Goal: Task Accomplishment & Management: Complete application form

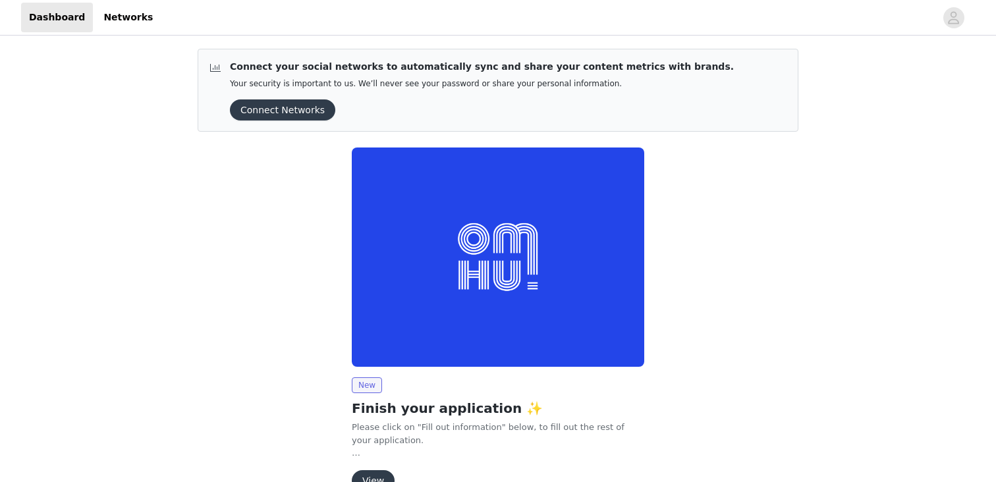
scroll to position [75, 0]
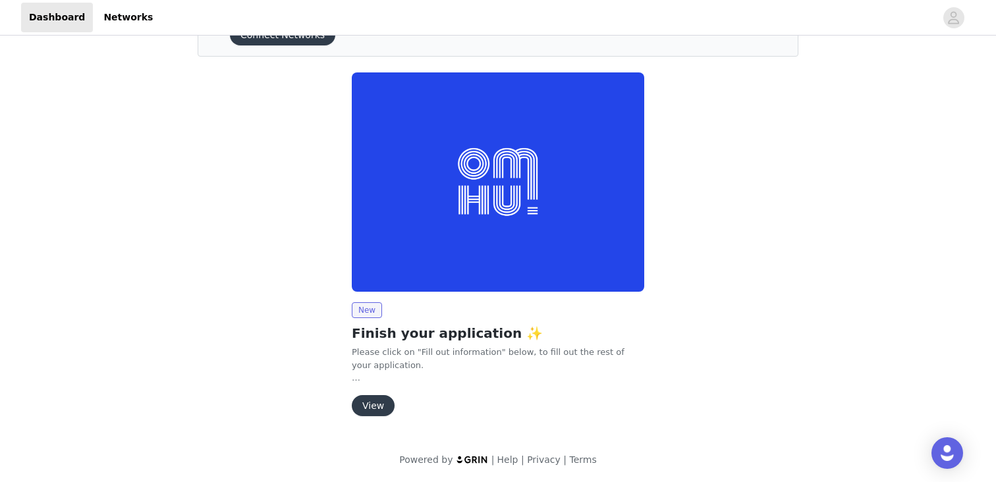
click at [374, 406] on button "View" at bounding box center [373, 405] width 43 height 21
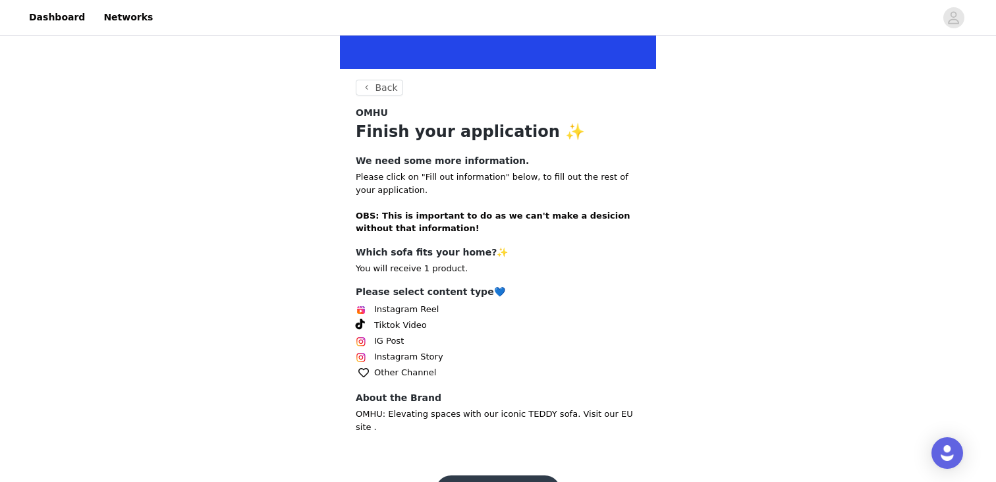
scroll to position [234, 0]
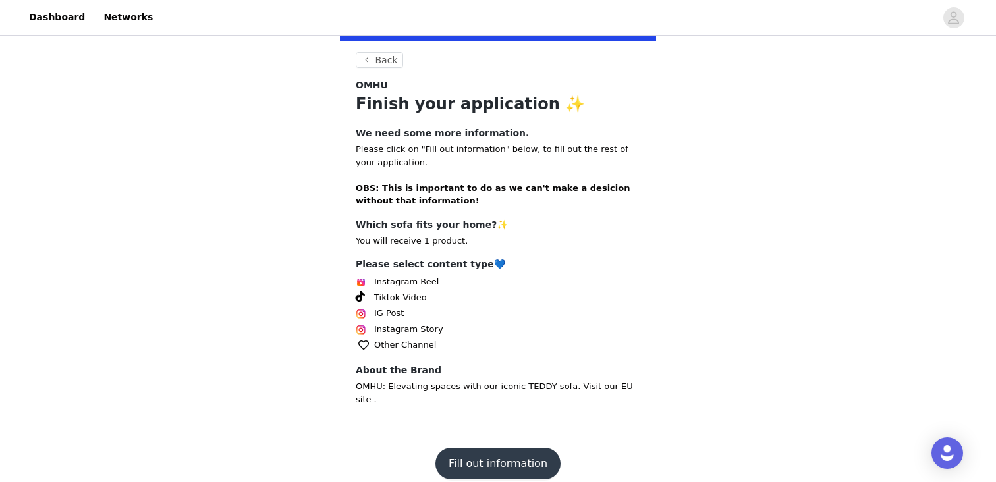
click at [508, 448] on button "Fill out information" at bounding box center [497, 464] width 125 height 32
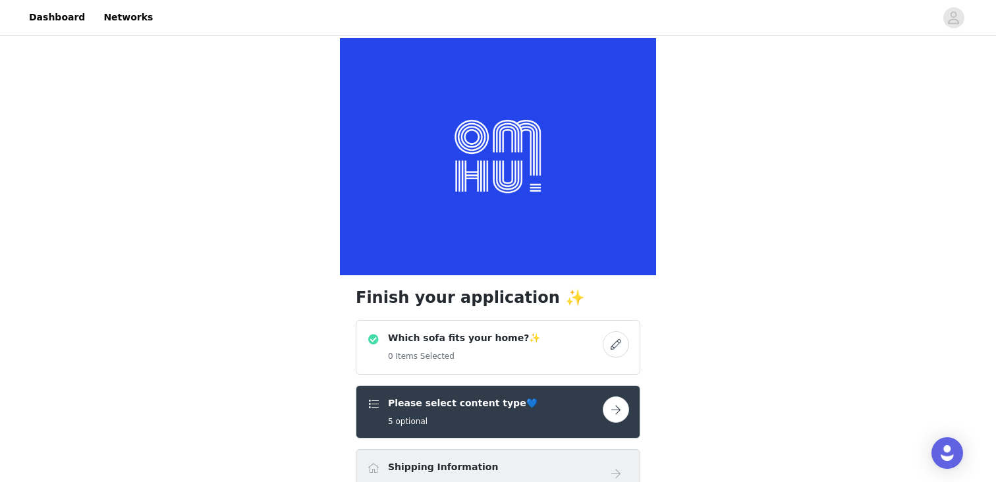
click at [616, 347] on button "button" at bounding box center [616, 344] width 26 height 26
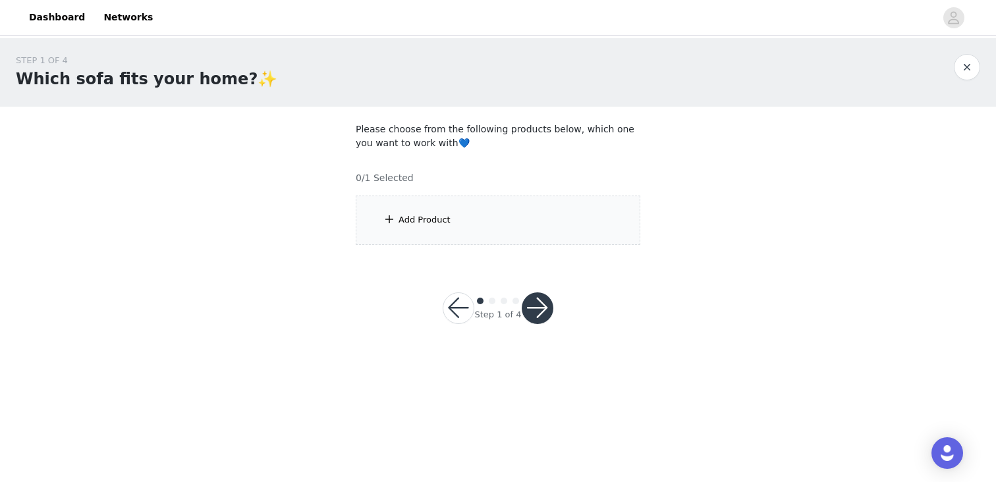
click at [482, 218] on div "Add Product" at bounding box center [498, 220] width 285 height 49
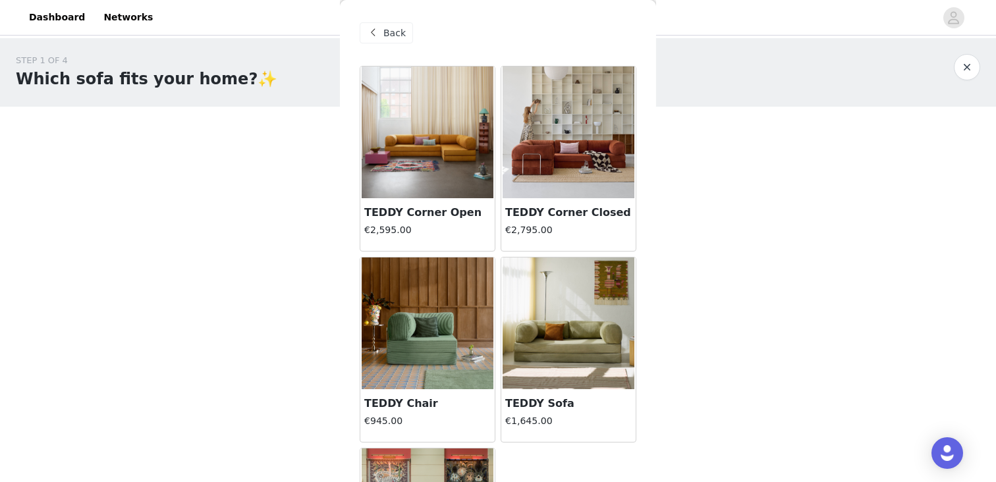
click at [592, 211] on h3 "TEDDY Corner Closed" at bounding box center [568, 213] width 126 height 16
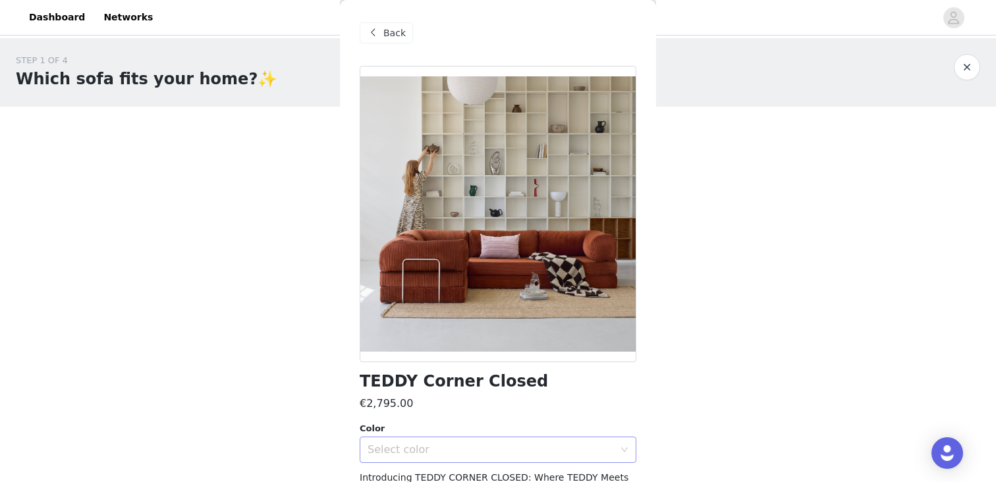
click at [573, 444] on div "Select color" at bounding box center [491, 449] width 246 height 13
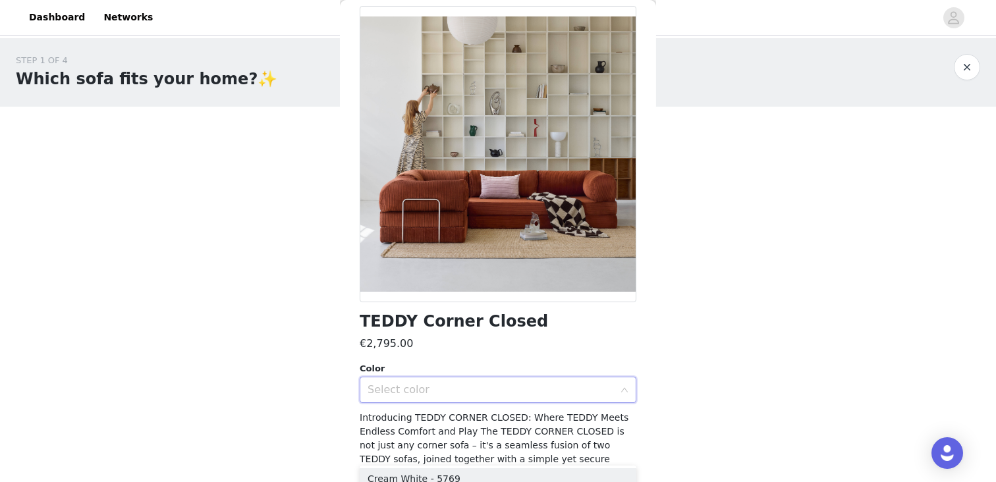
scroll to position [154, 0]
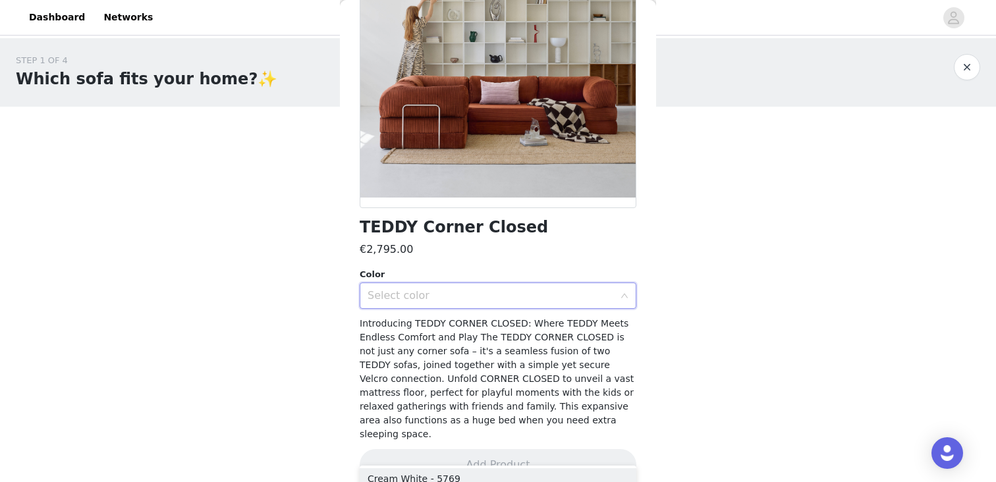
click at [590, 287] on div "Select color" at bounding box center [494, 295] width 252 height 25
click at [627, 296] on icon "icon: down" at bounding box center [625, 296] width 8 height 8
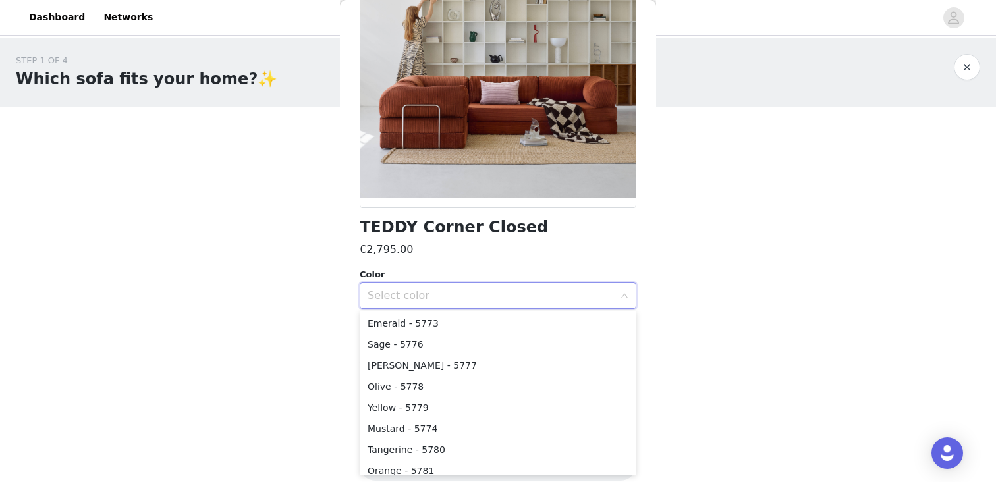
scroll to position [117, 0]
click at [412, 374] on li "Olive - 5778" at bounding box center [498, 376] width 277 height 21
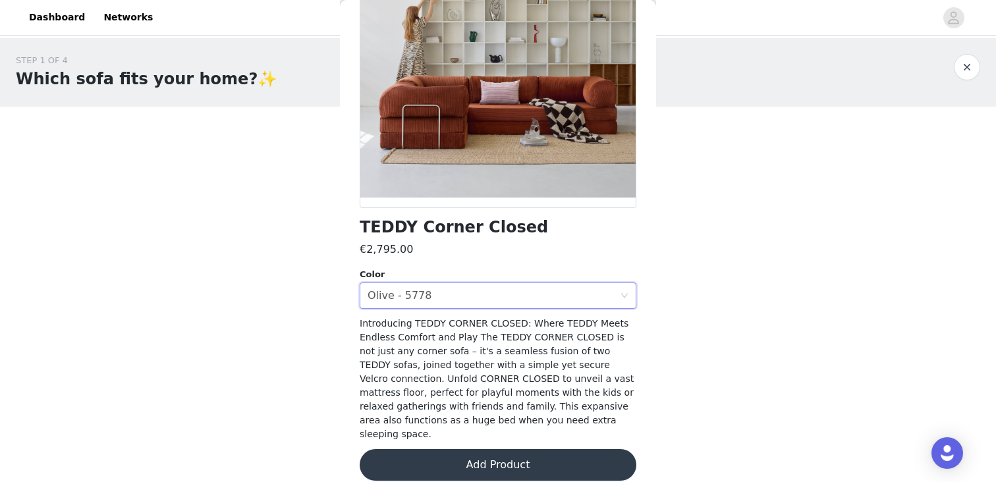
click at [521, 451] on button "Add Product" at bounding box center [498, 465] width 277 height 32
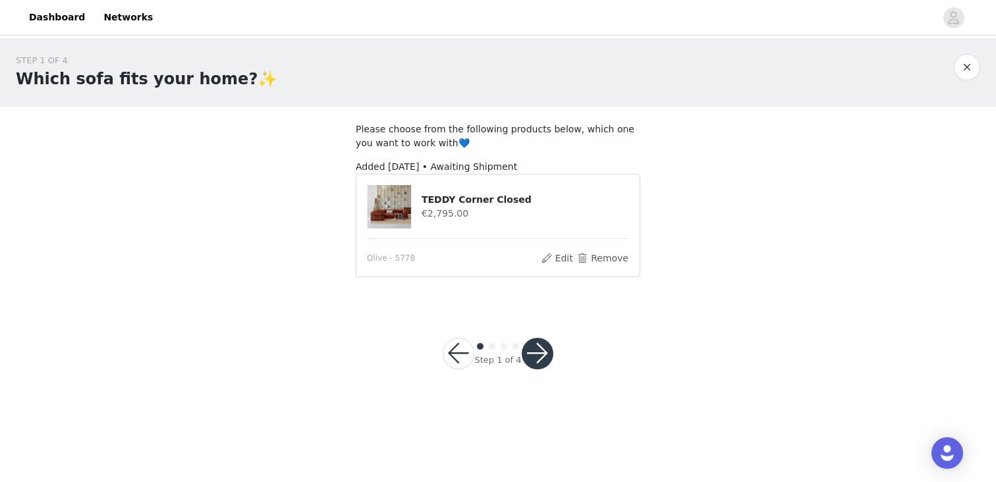
click at [534, 362] on button "button" at bounding box center [538, 354] width 32 height 32
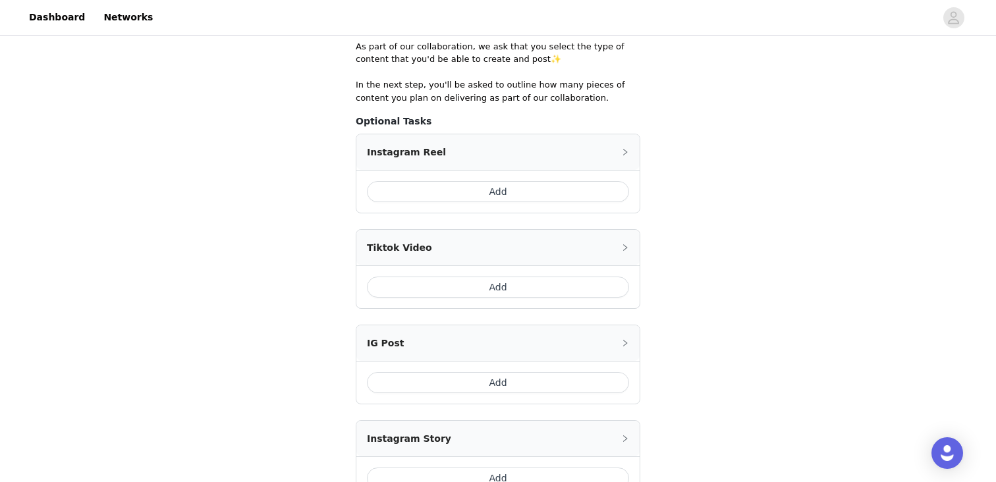
scroll to position [255, 0]
click at [589, 283] on button "Add" at bounding box center [498, 284] width 262 height 21
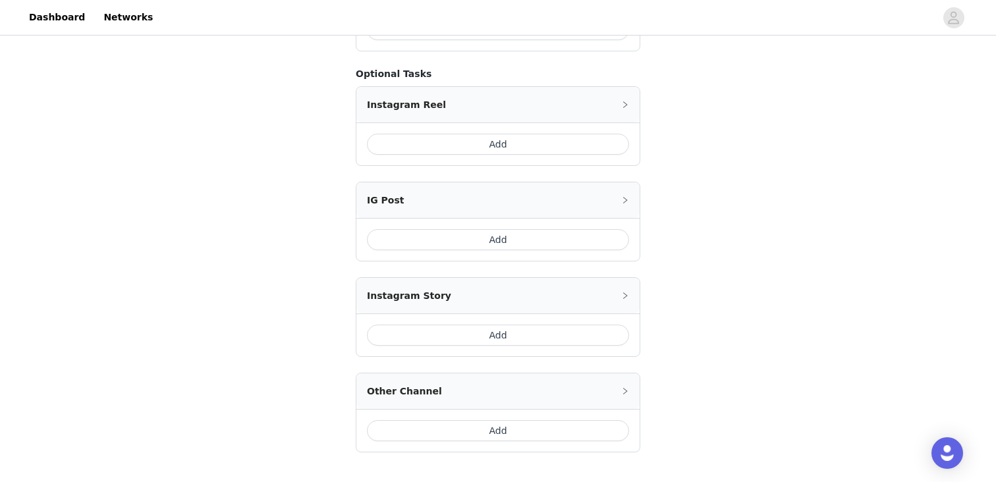
scroll to position [550, 0]
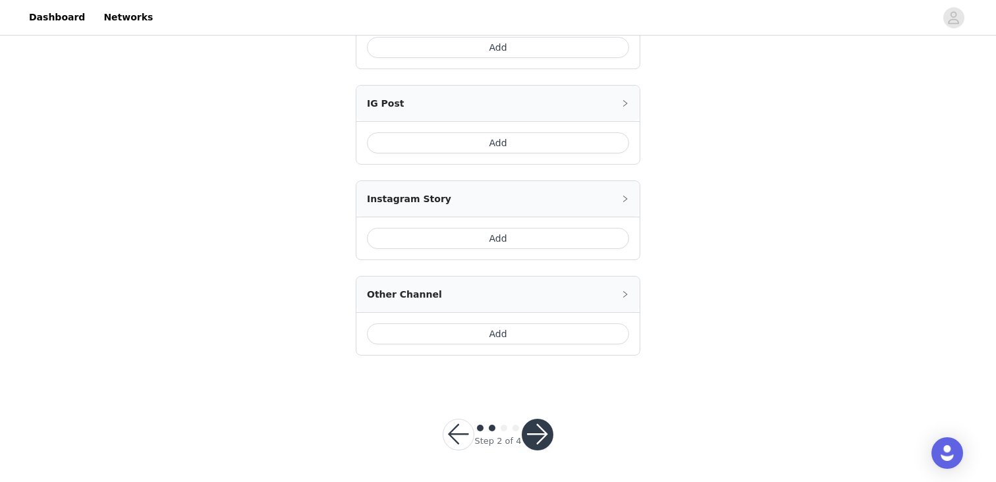
click at [538, 432] on button "button" at bounding box center [538, 435] width 32 height 32
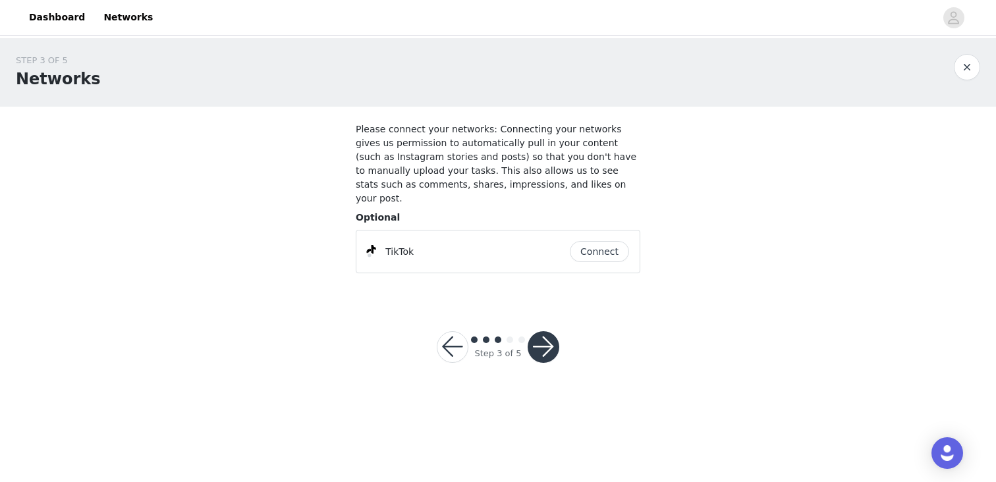
click at [605, 241] on button "Connect" at bounding box center [599, 251] width 59 height 21
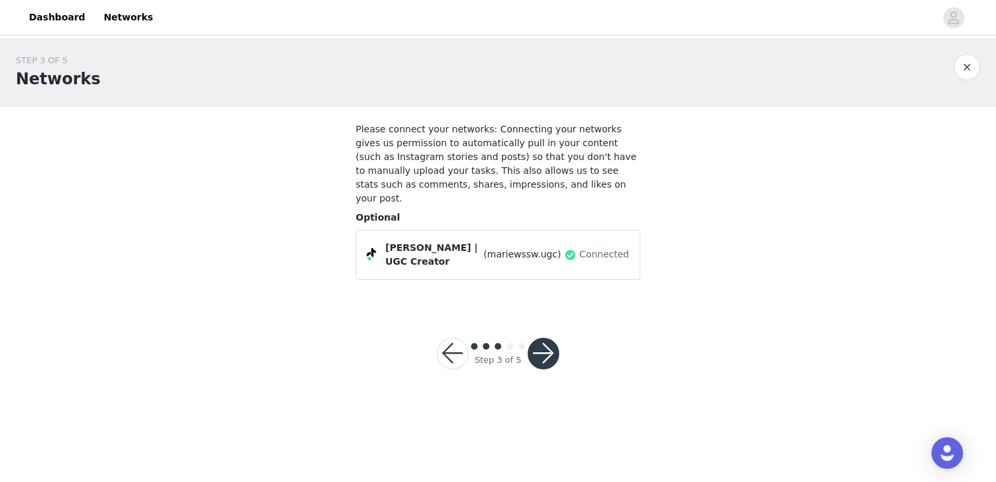
click at [549, 338] on button "button" at bounding box center [544, 354] width 32 height 32
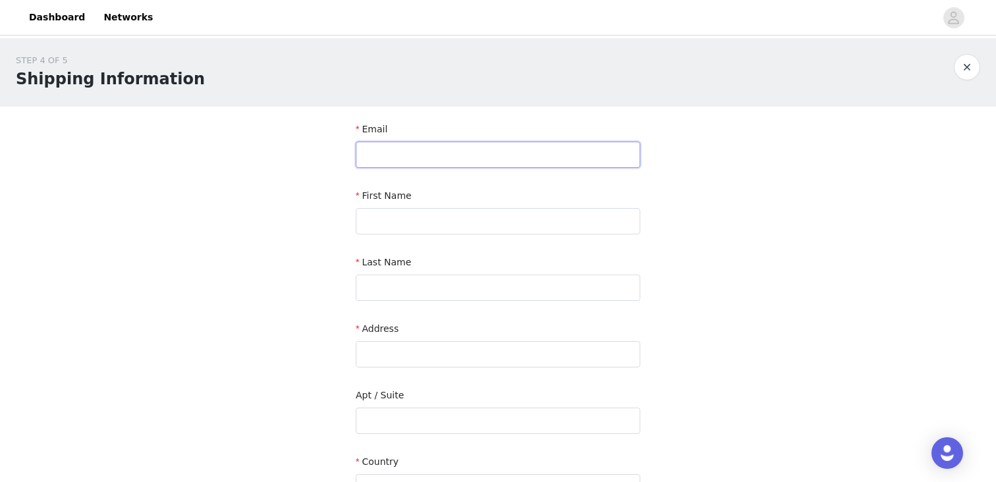
click at [573, 148] on input "text" at bounding box center [498, 155] width 285 height 26
type input "[EMAIL_ADDRESS][DOMAIN_NAME]"
click at [553, 223] on input "text" at bounding box center [498, 221] width 285 height 26
type input "[PERSON_NAME]"
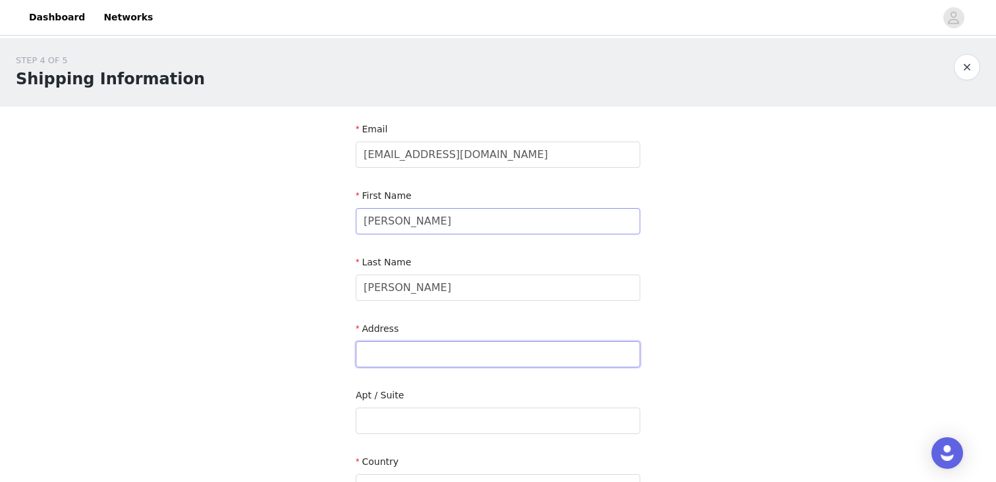
type input "Eenstock 1"
type input "[GEOGRAPHIC_DATA]"
type input "22179"
type input "01629151807"
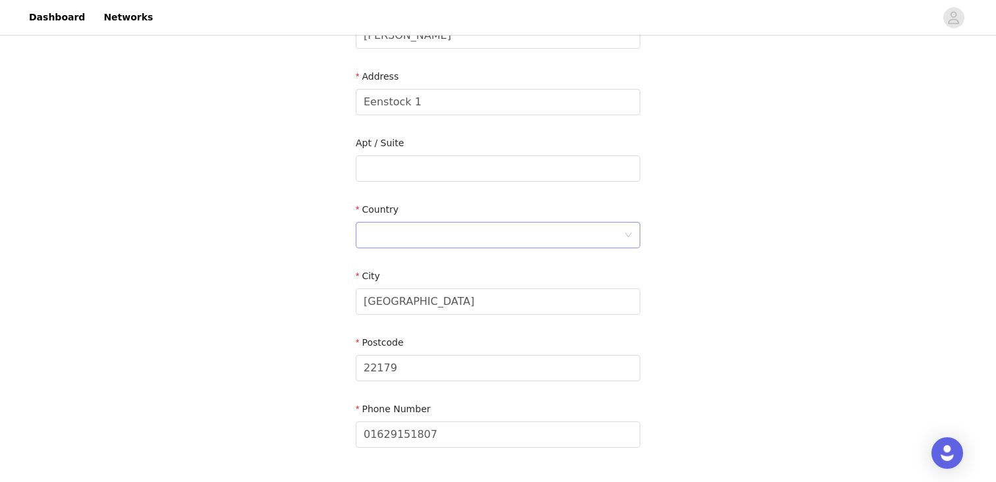
scroll to position [253, 0]
click at [484, 246] on div at bounding box center [494, 234] width 260 height 25
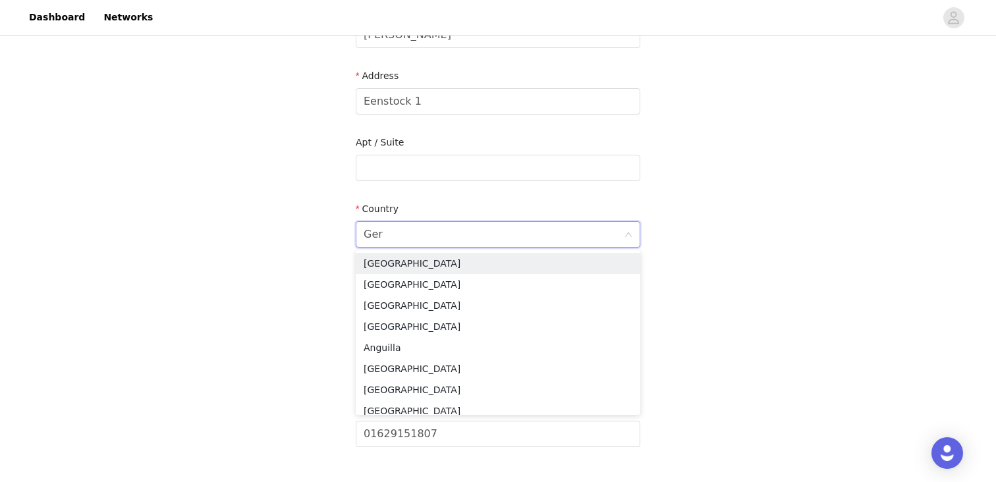
type input "Germ"
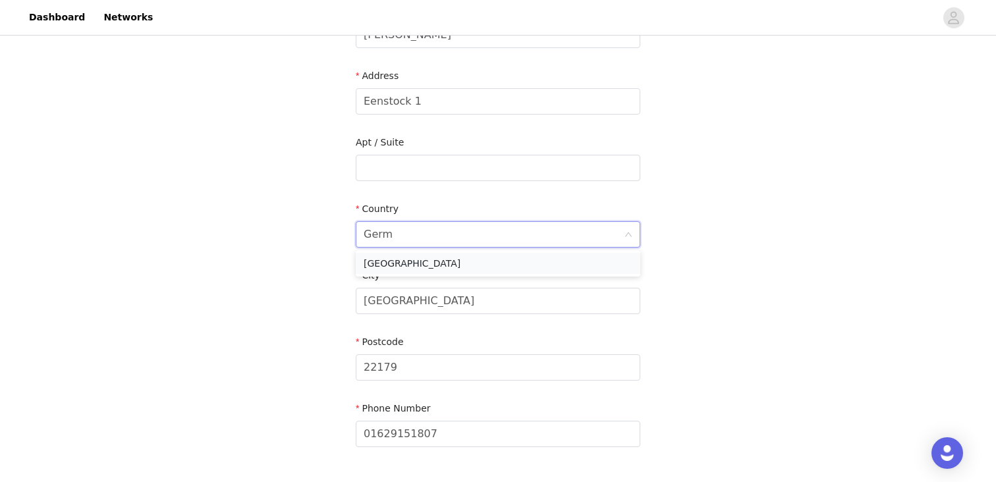
click at [478, 262] on li "[GEOGRAPHIC_DATA]" at bounding box center [498, 263] width 285 height 21
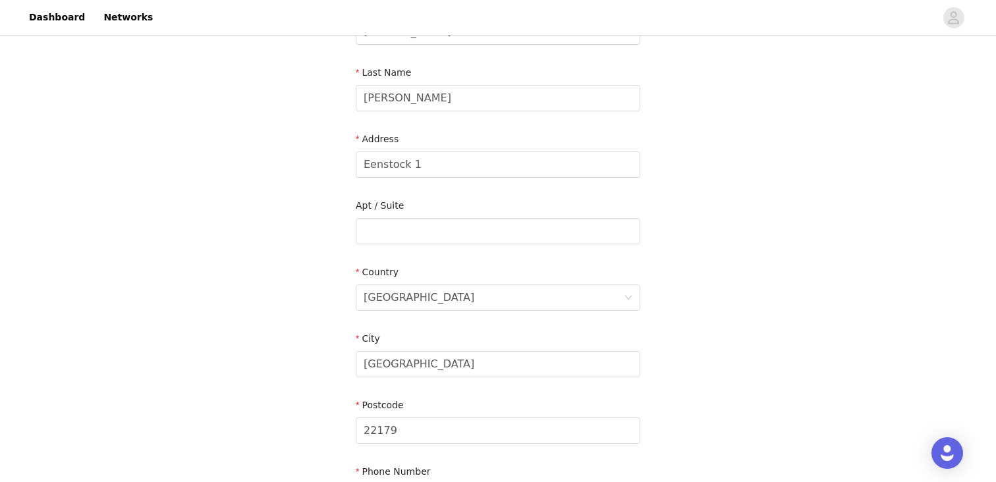
scroll to position [349, 0]
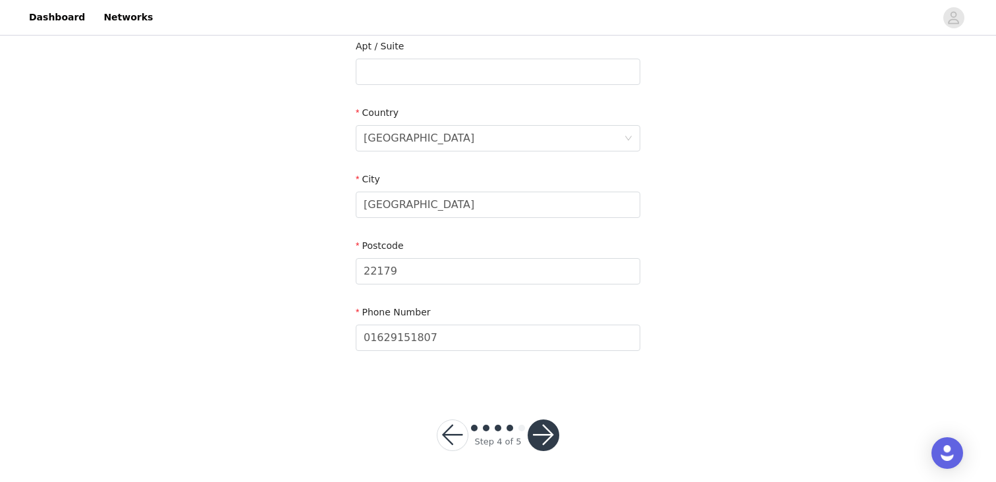
click at [536, 439] on button "button" at bounding box center [544, 436] width 32 height 32
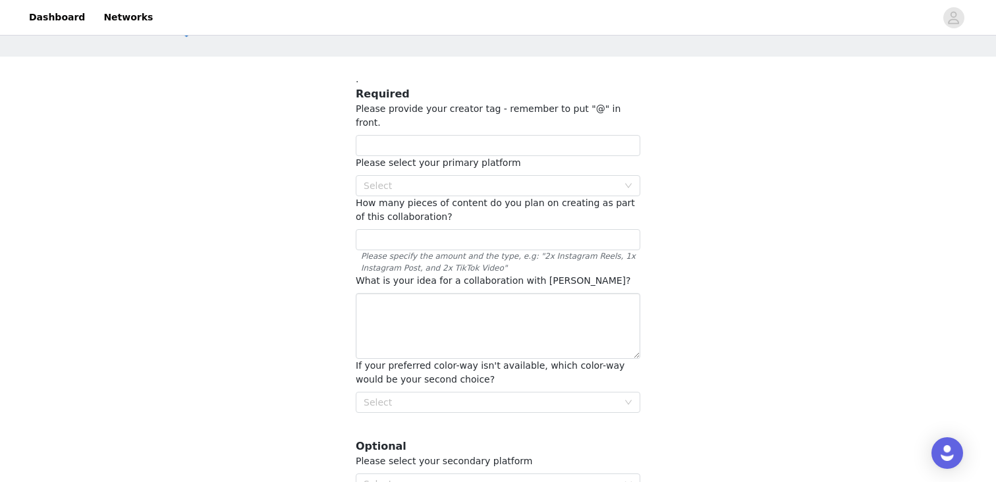
scroll to position [46, 0]
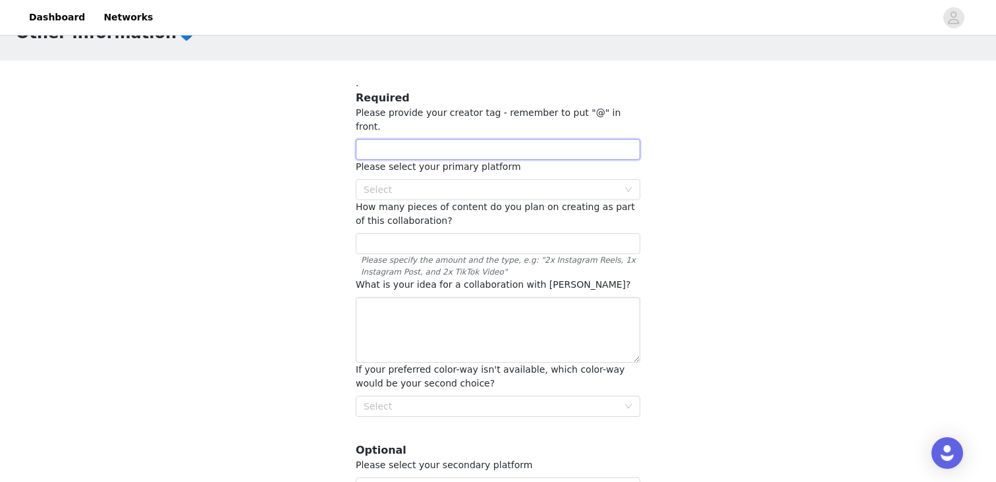
click at [582, 140] on input "text" at bounding box center [498, 149] width 285 height 21
paste input "[URL][DOMAIN_NAME][DOMAIN_NAME]"
drag, startPoint x: 434, startPoint y: 136, endPoint x: 292, endPoint y: 130, distance: 142.5
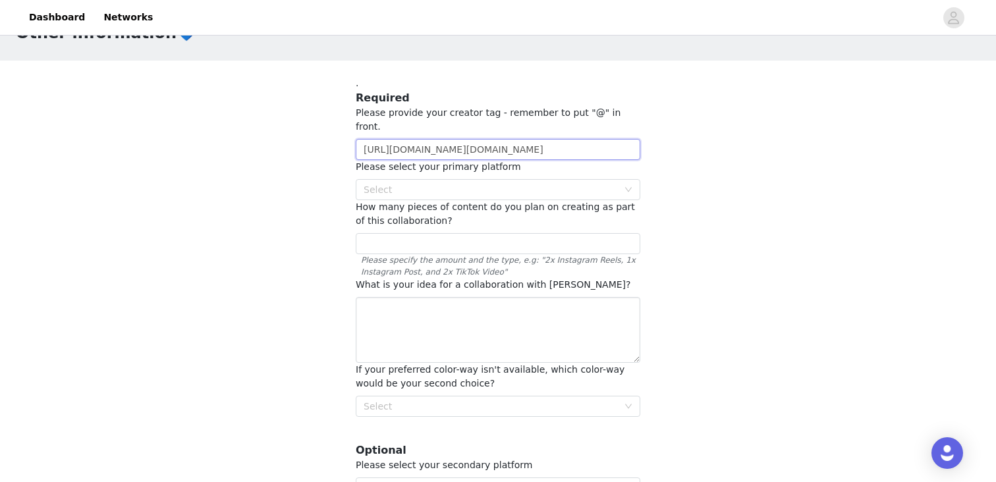
click at [292, 130] on div "STEP 5 OF 5 Other information💙 . Required Please provide your creator tag - rem…" at bounding box center [498, 280] width 996 height 576
drag, startPoint x: 436, startPoint y: 134, endPoint x: 595, endPoint y: 135, distance: 158.8
click at [595, 139] on input "@mariewssw.ugc?_t=ZN-8zMoJGbnkms&_r=1" at bounding box center [498, 149] width 285 height 21
click at [478, 183] on div "Select" at bounding box center [491, 189] width 254 height 13
type input "@mariewssw.ugc"
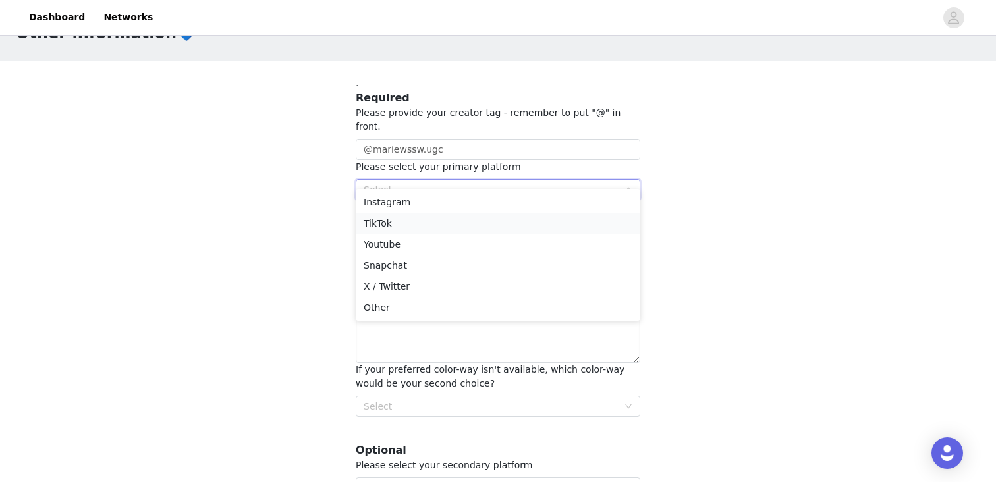
click at [401, 219] on li "TikTok" at bounding box center [498, 223] width 285 height 21
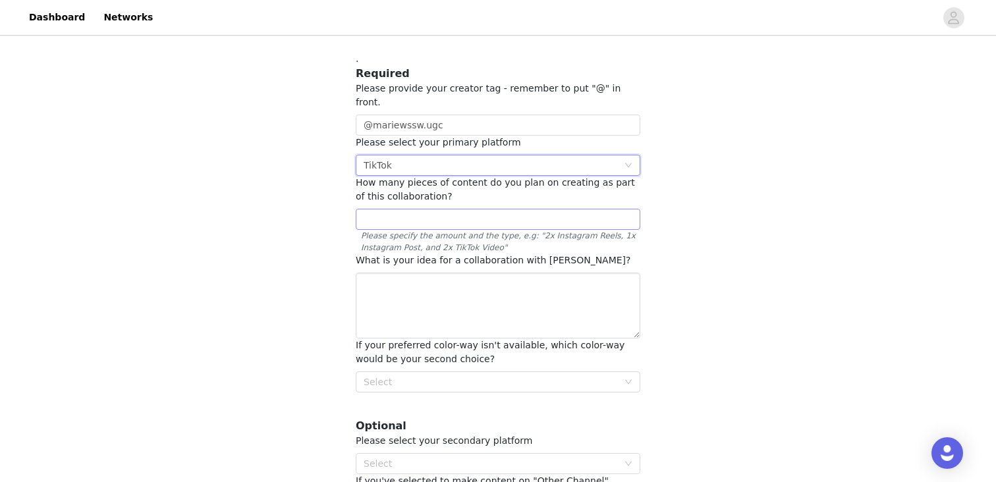
scroll to position [74, 0]
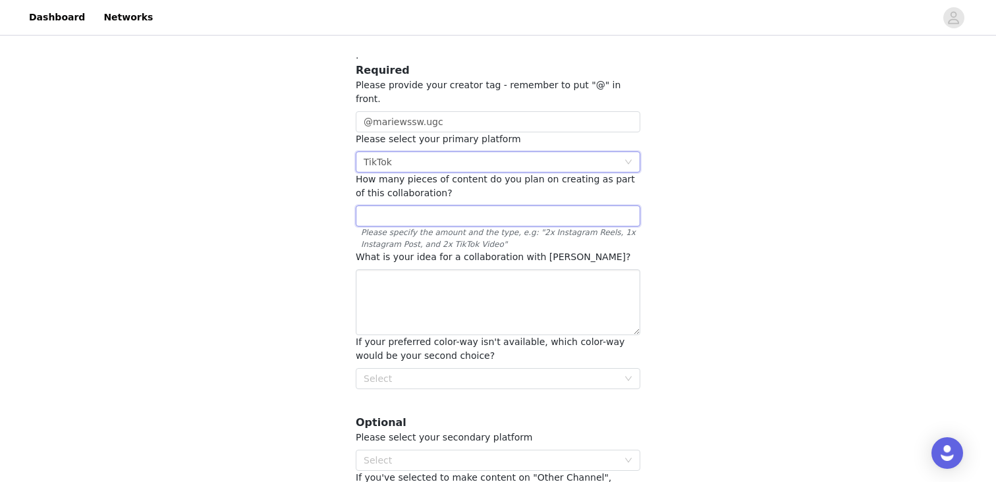
click at [544, 206] on input "text" at bounding box center [498, 216] width 285 height 21
type input "3xTikTok Video"
click at [542, 269] on textarea at bounding box center [498, 302] width 285 height 66
paste textarea "Hi Omhu Team, I’m [PERSON_NAME] – a UGC Creator specializing in high-performing…"
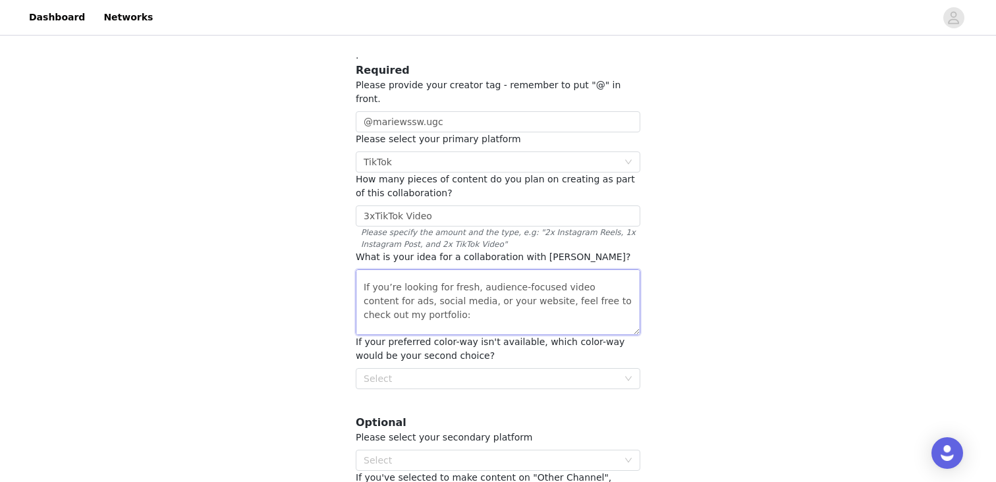
scroll to position [0, 0]
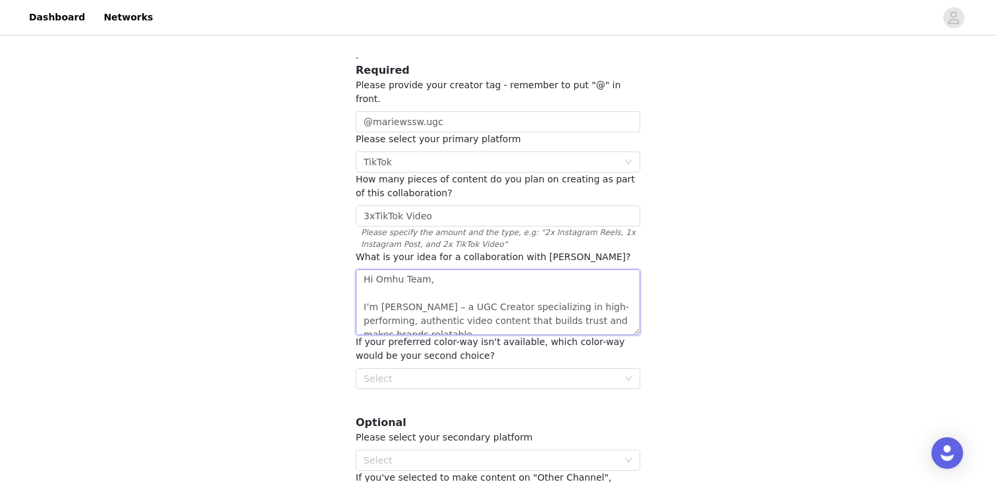
click at [426, 278] on textarea "Hi Omhu Team, I’m [PERSON_NAME] – a UGC Creator specializing in high-performing…" at bounding box center [498, 302] width 285 height 66
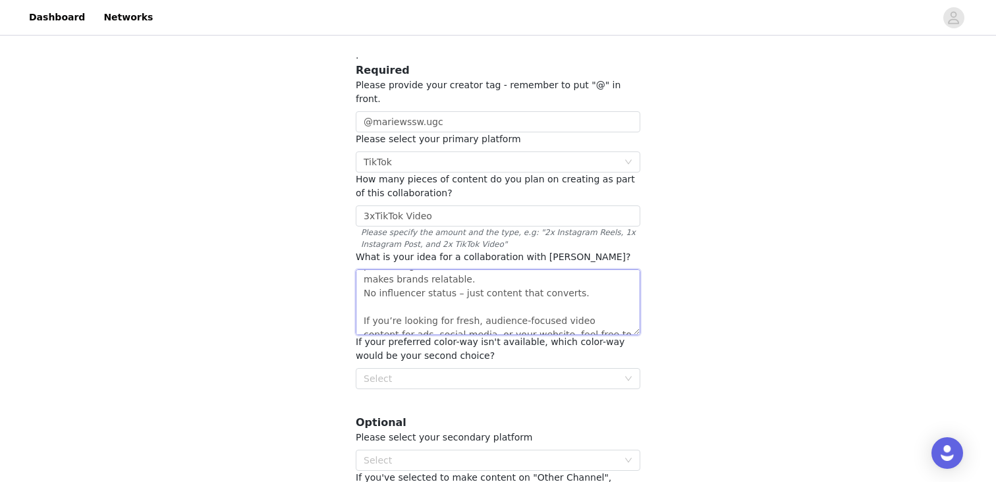
scroll to position [44, 0]
click at [486, 295] on textarea "Hi Omhu Team, I’m [PERSON_NAME] – a UGC Creator specializing in high-performing…" at bounding box center [498, 302] width 285 height 66
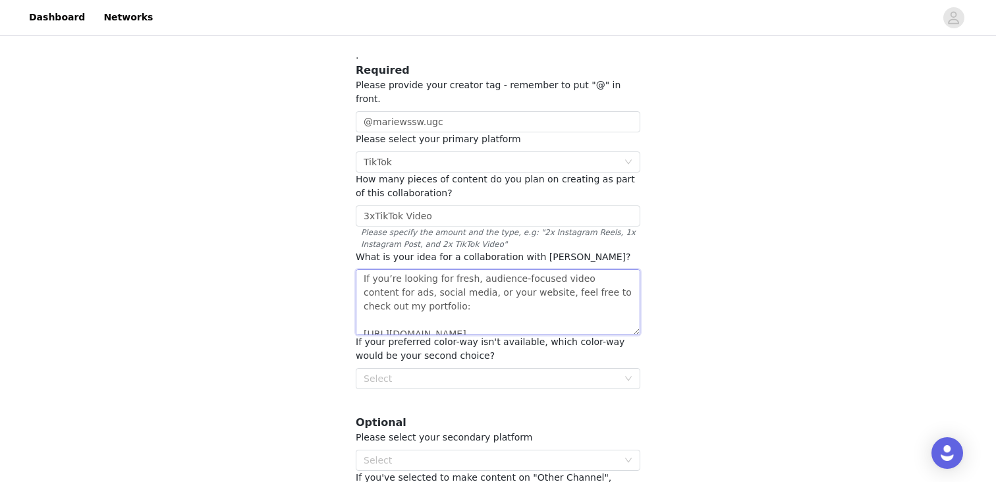
scroll to position [92, 0]
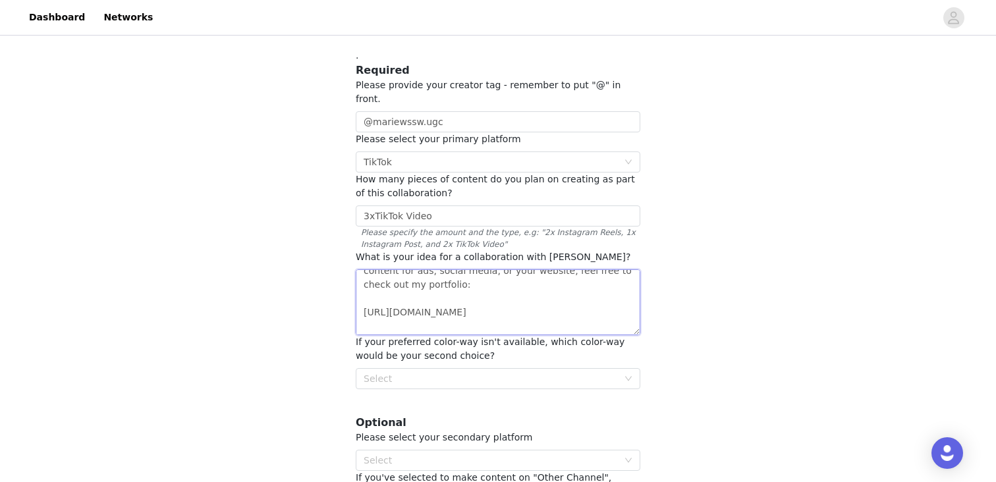
click at [385, 285] on textarea "Hi Omhu Team, I’m [PERSON_NAME] – a UGC Creator specializing in high-performing…" at bounding box center [498, 302] width 285 height 66
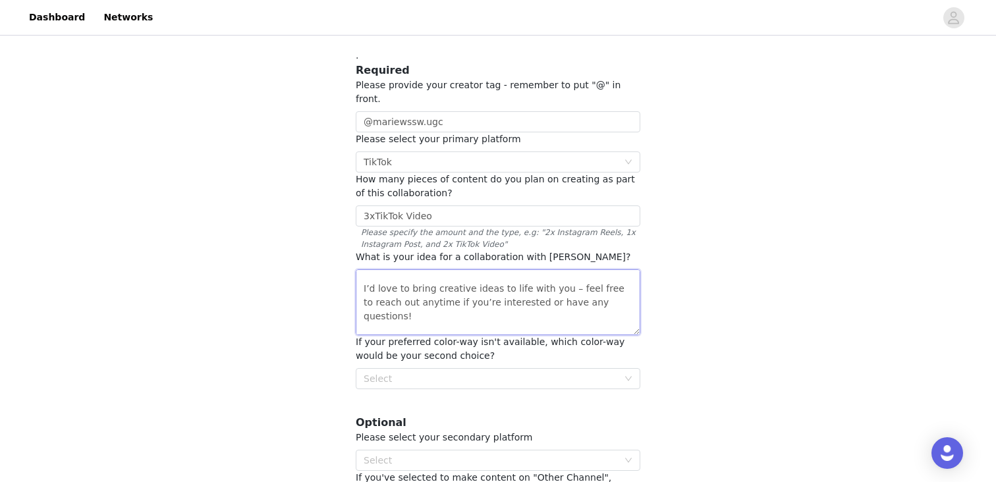
scroll to position [148, 0]
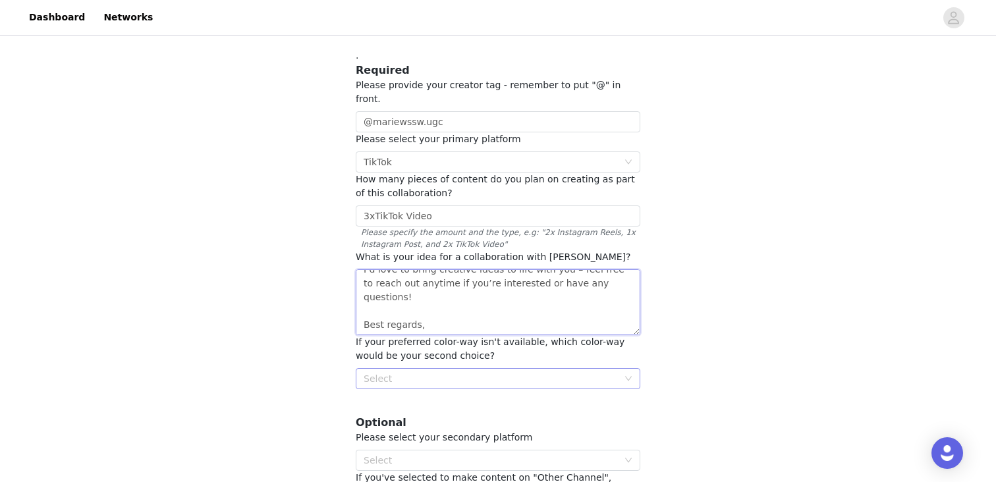
click at [408, 372] on div "Select" at bounding box center [491, 378] width 254 height 13
type textarea "Hi Omhu Team, I’m [PERSON_NAME] – a UGC Creator specializing in high-performing…"
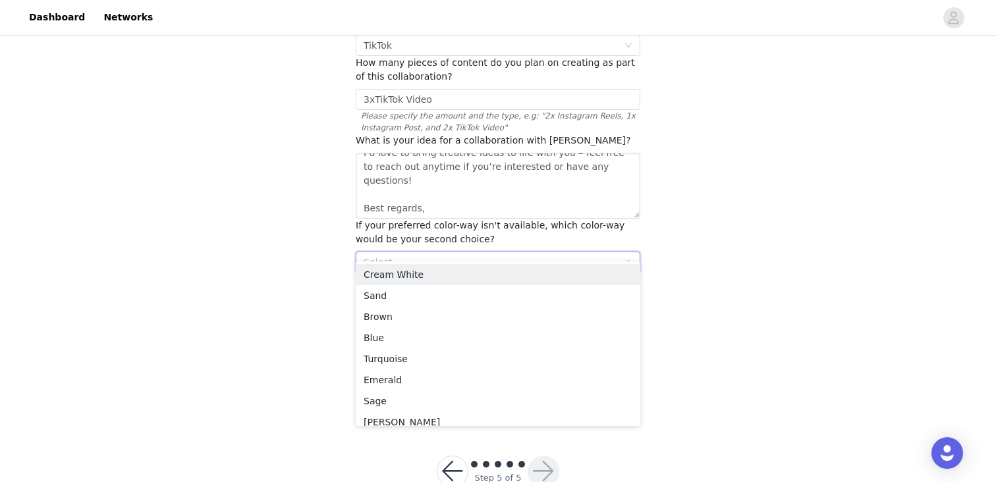
scroll to position [195, 0]
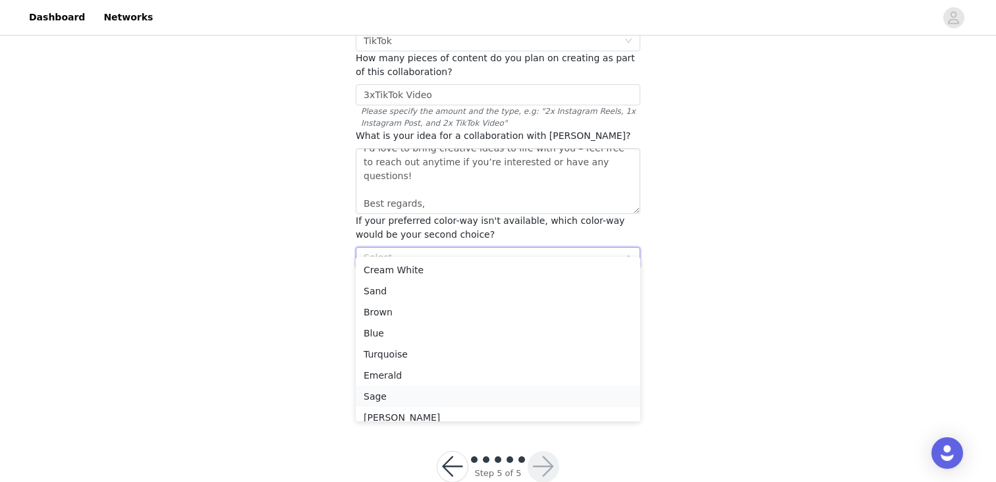
click at [379, 397] on li "Sage" at bounding box center [498, 396] width 285 height 21
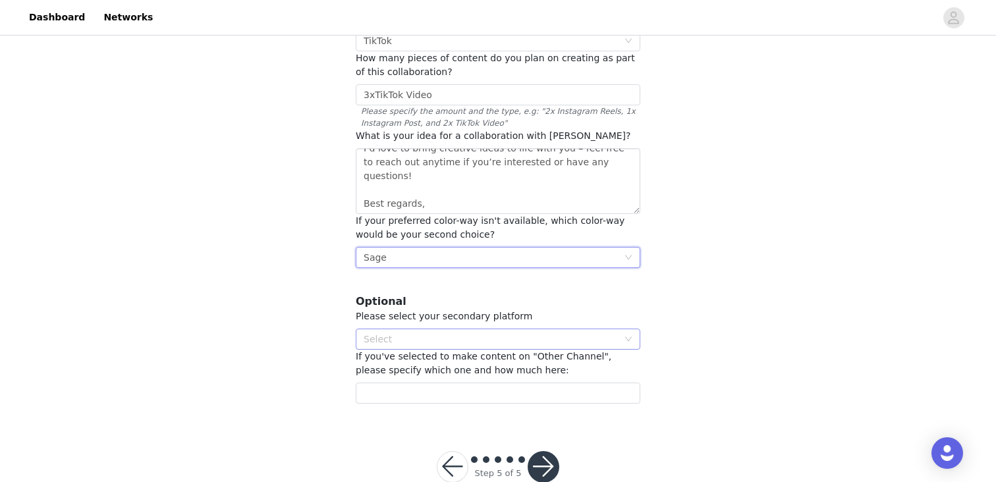
click at [455, 333] on div "Select" at bounding box center [491, 339] width 254 height 13
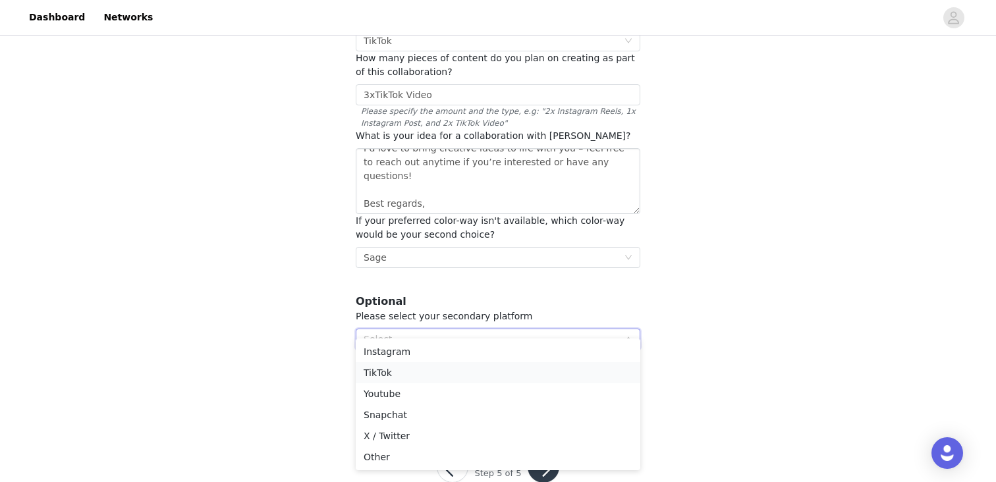
click at [395, 377] on li "TikTok" at bounding box center [498, 372] width 285 height 21
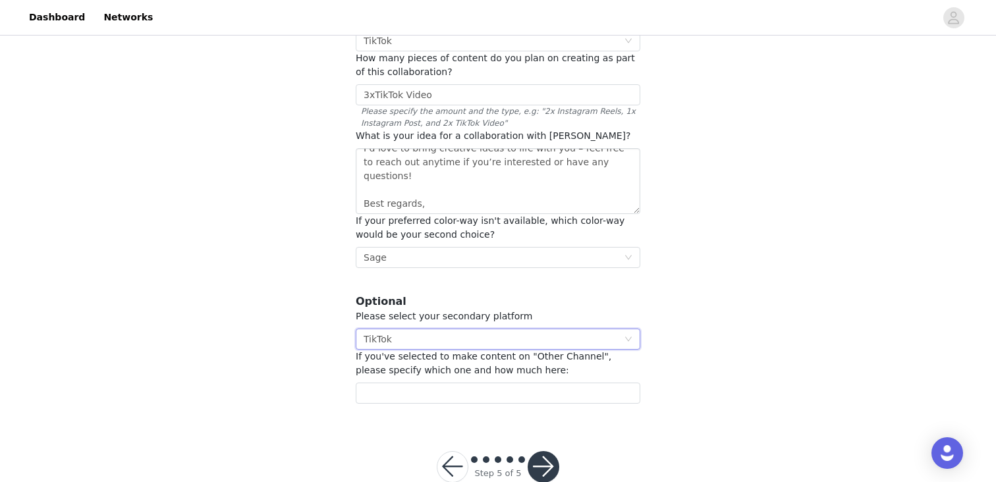
scroll to position [213, 0]
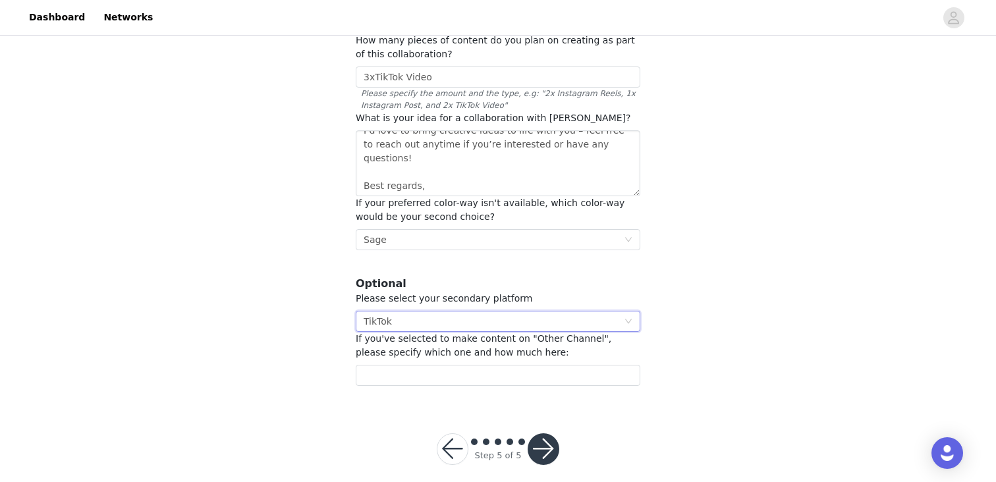
click at [537, 433] on button "button" at bounding box center [544, 449] width 32 height 32
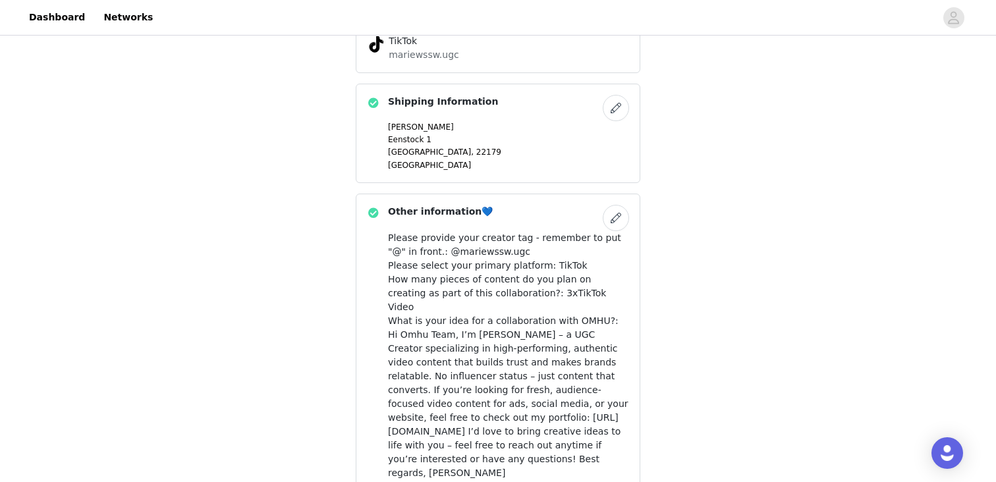
scroll to position [701, 0]
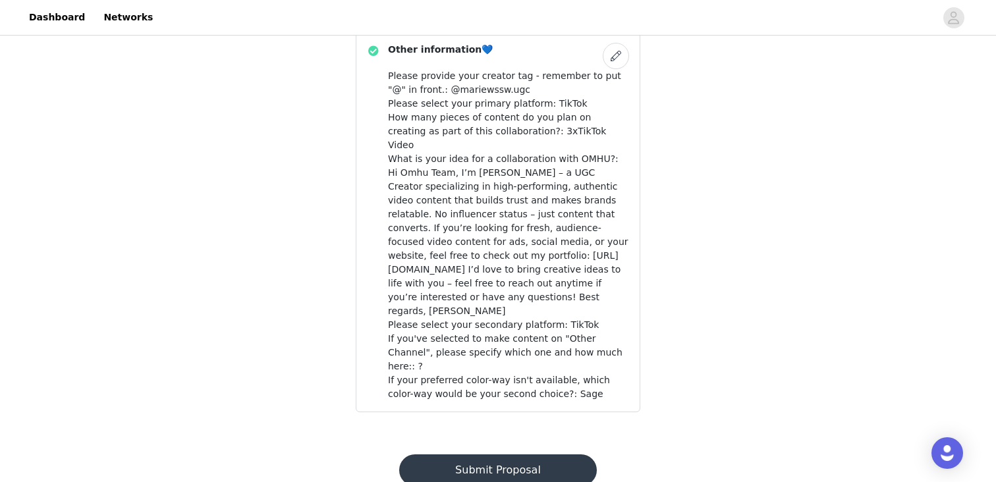
click at [541, 455] on button "Submit Proposal" at bounding box center [497, 471] width 197 height 32
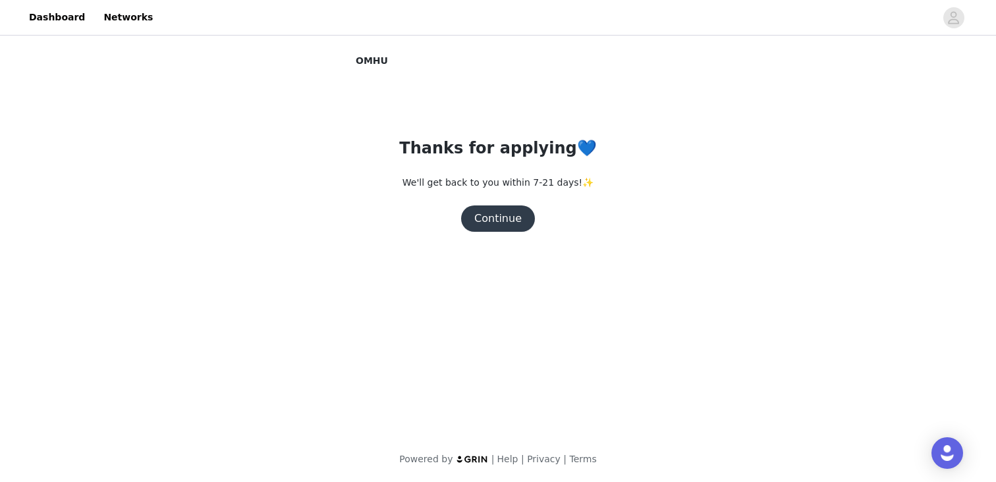
scroll to position [0, 0]
click at [513, 227] on button "Continue" at bounding box center [498, 219] width 74 height 26
